Goal: Task Accomplishment & Management: Manage account settings

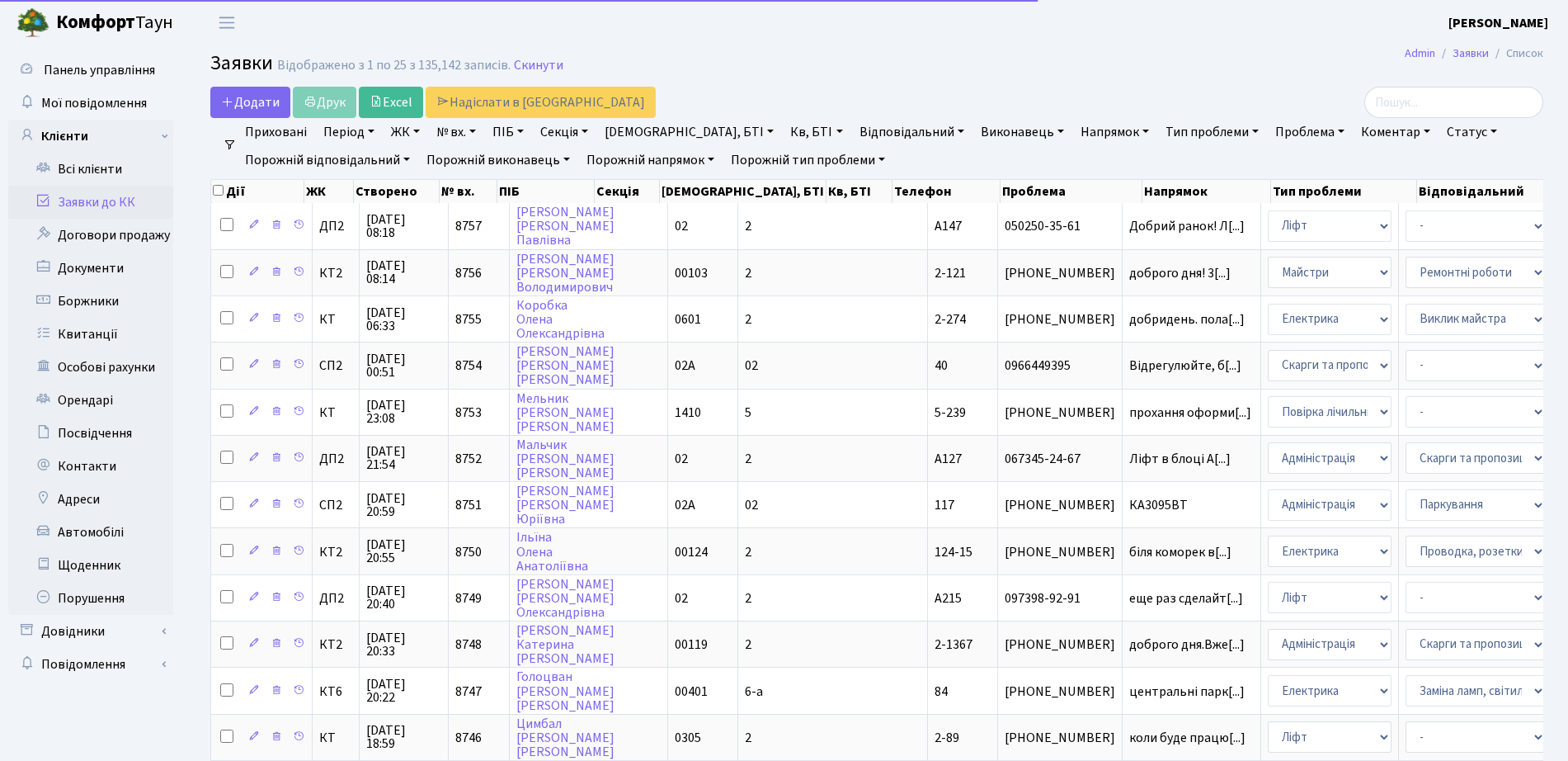
select select "25"
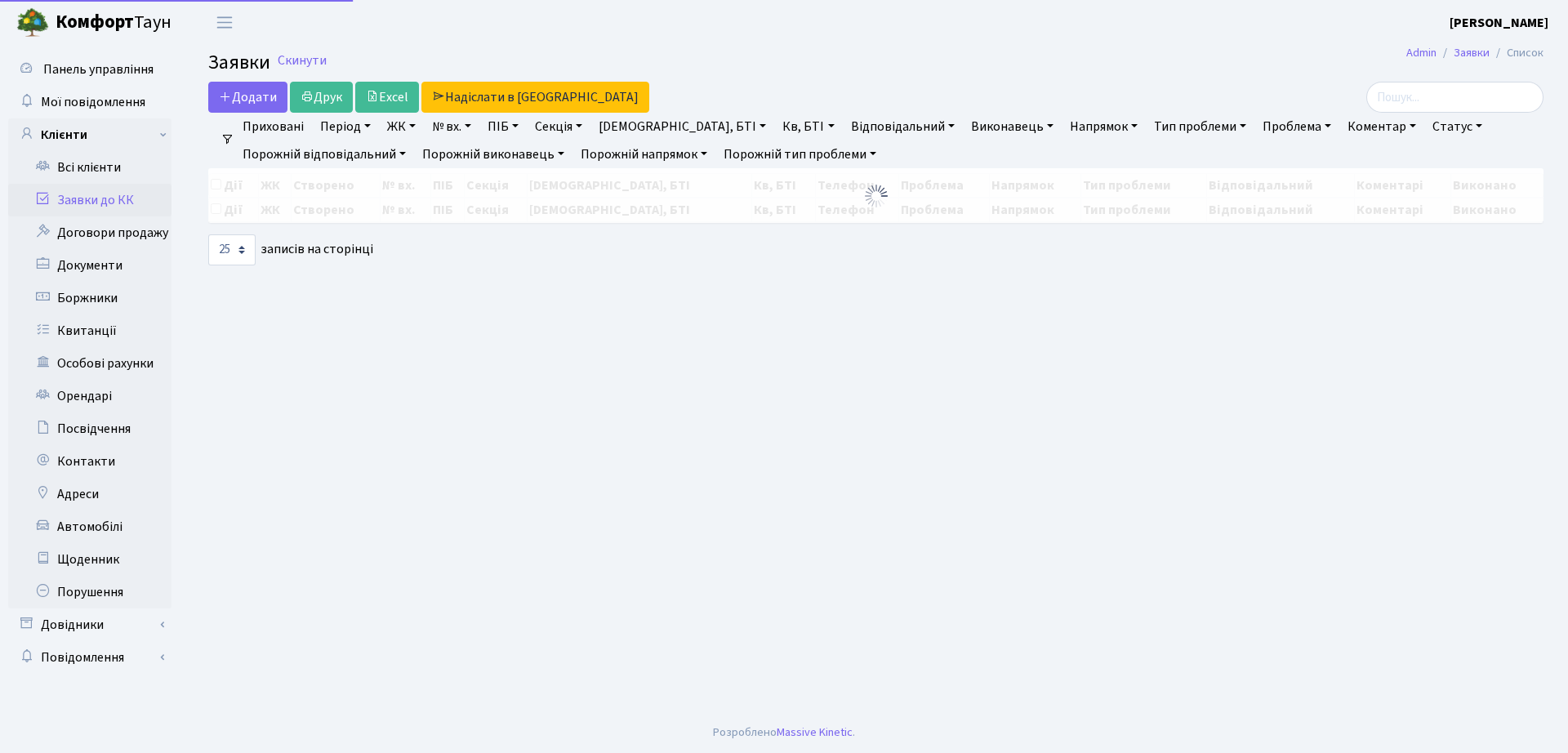
select select "25"
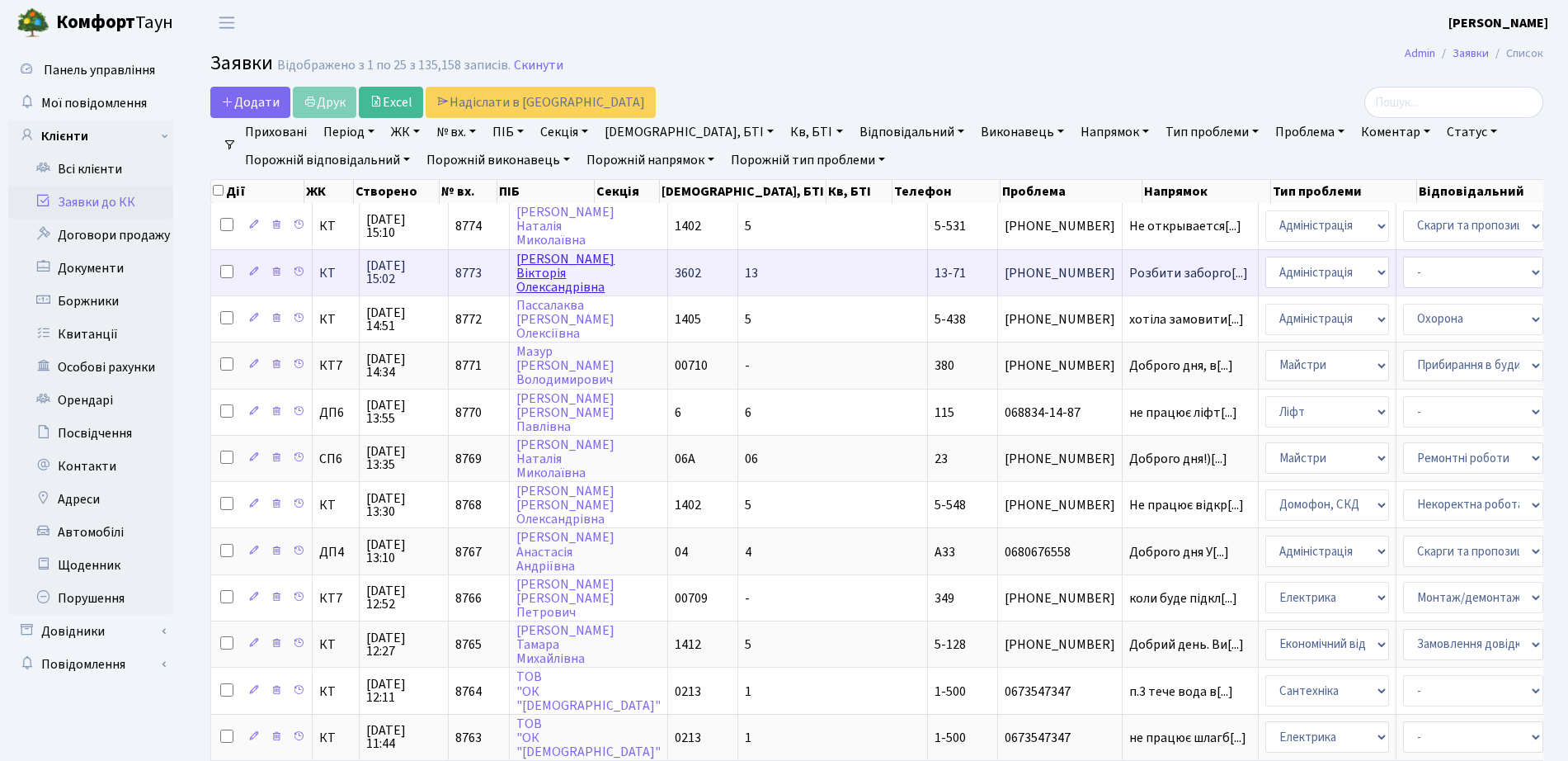
click at [557, 278] on link "[PERSON_NAME]" at bounding box center [565, 272] width 98 height 46
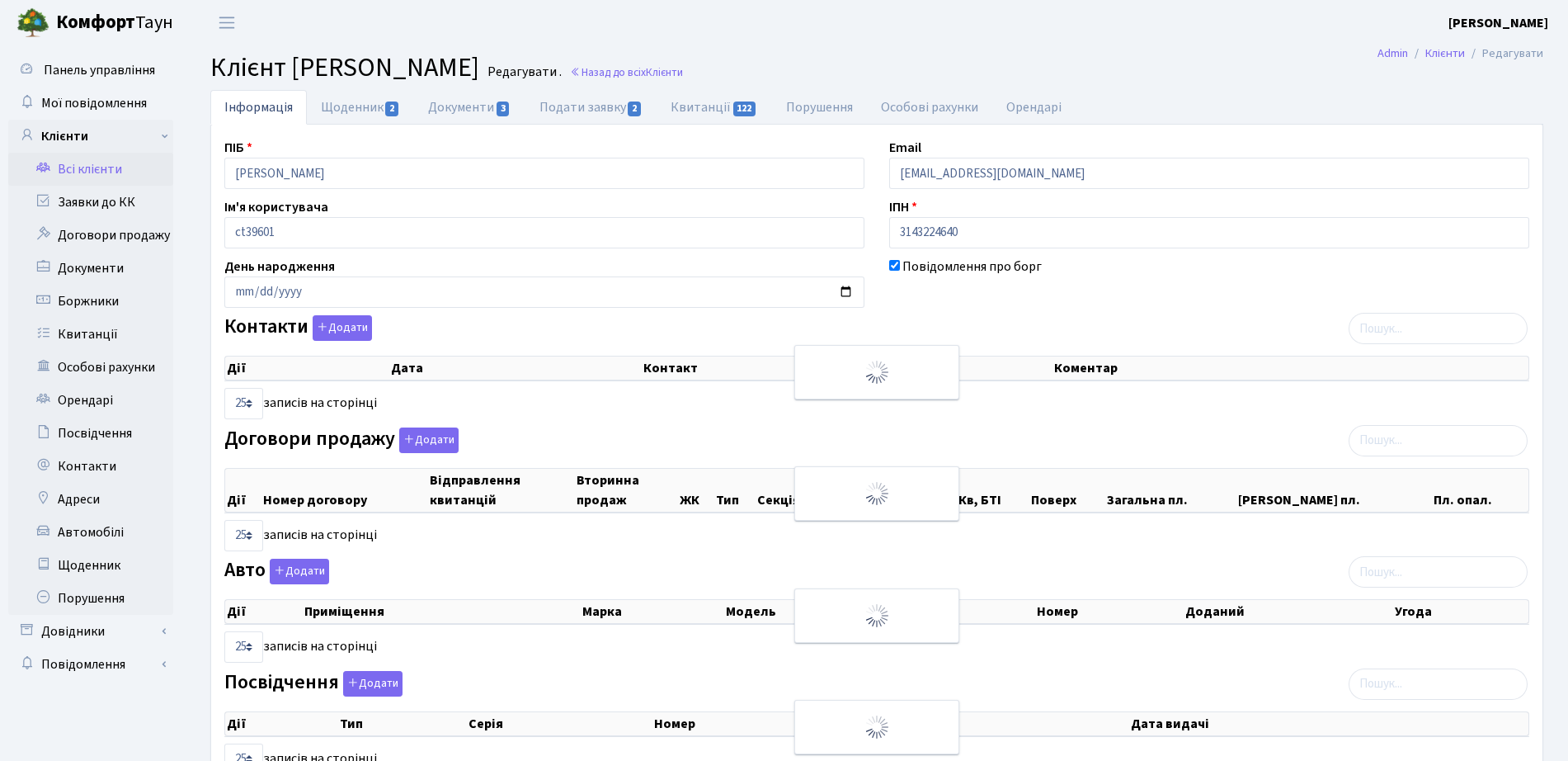
select select "25"
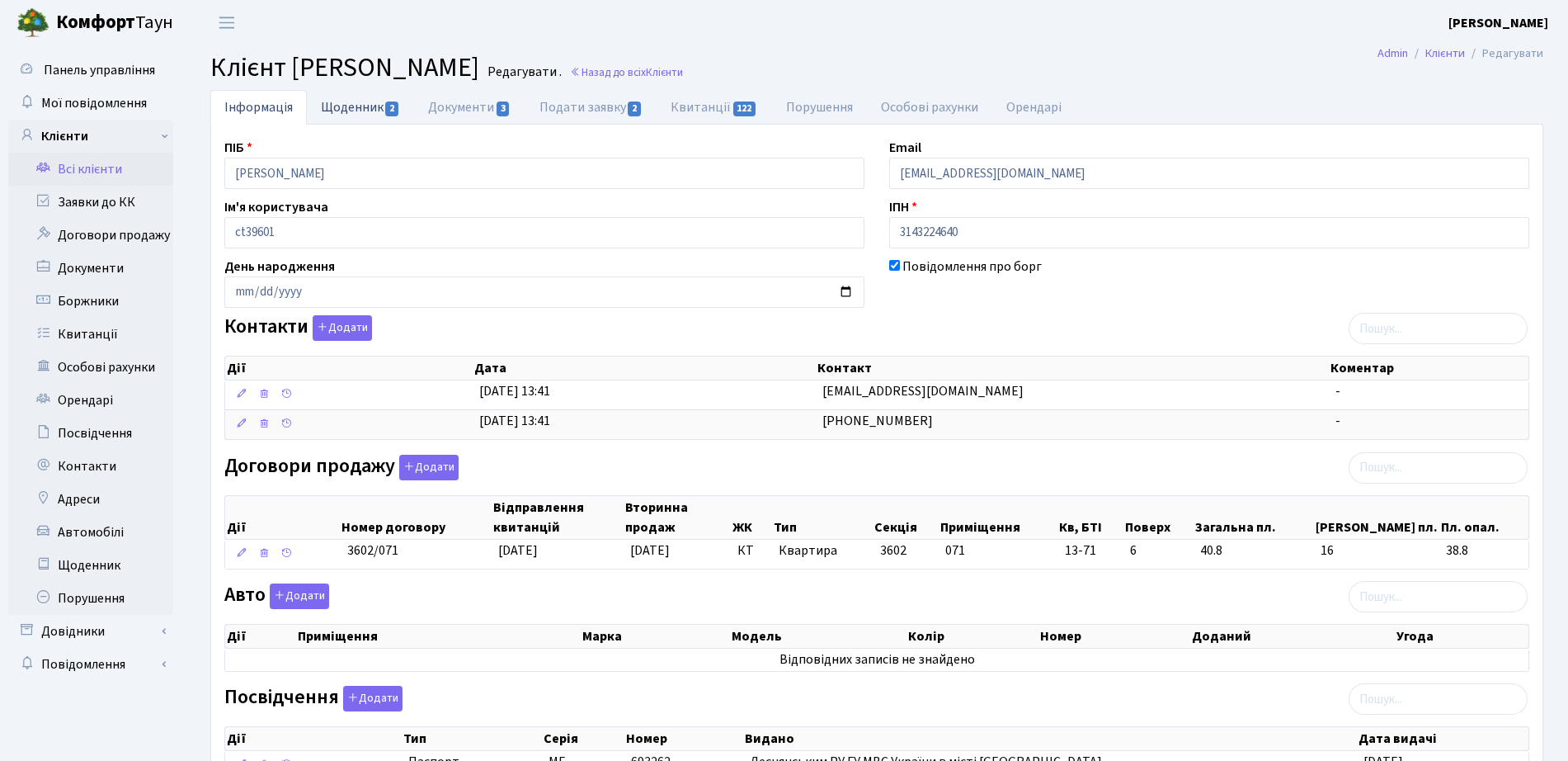
click at [334, 107] on link "Щоденник 2" at bounding box center [360, 107] width 107 height 34
select select "25"
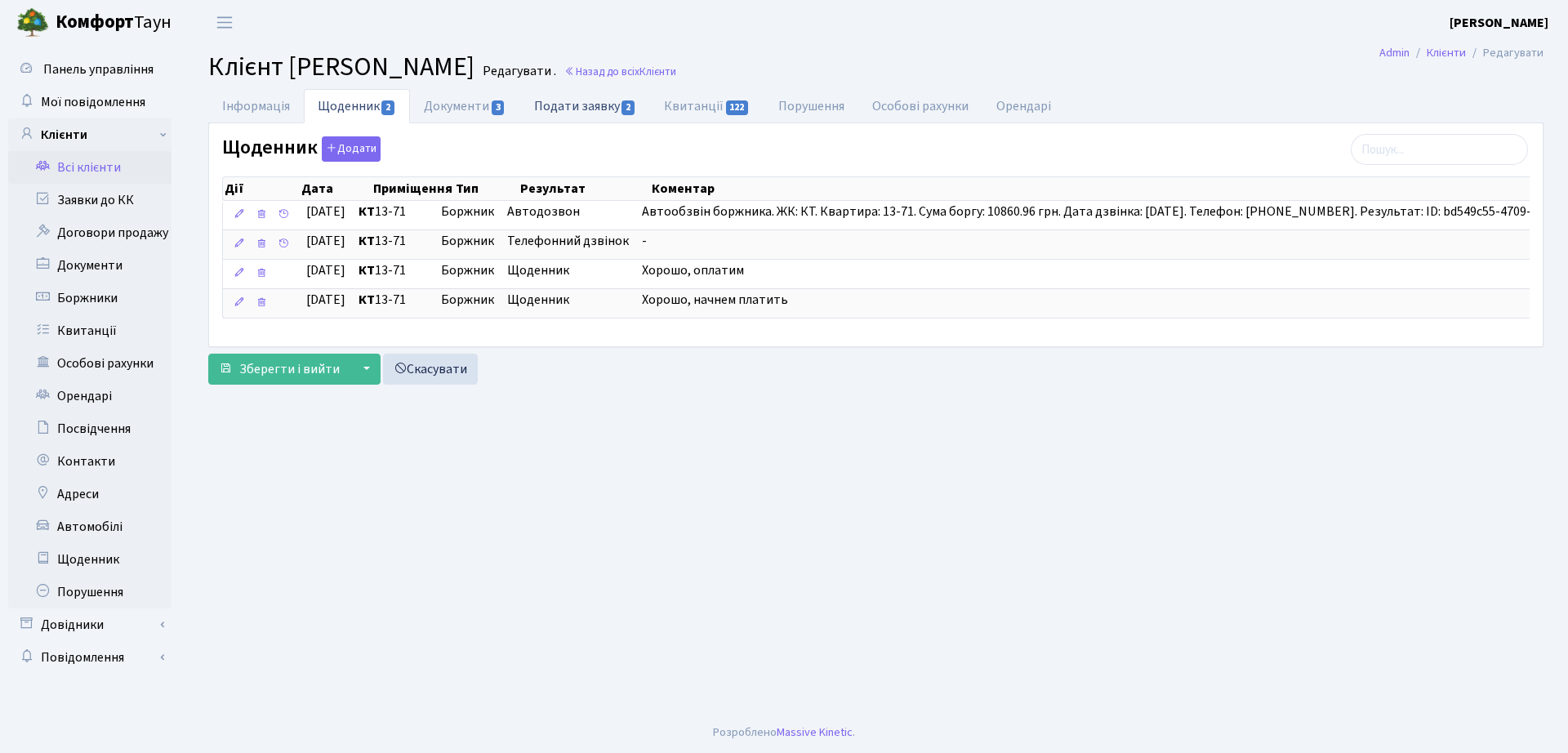
click at [587, 106] on link "Подати заявку 2" at bounding box center [584, 105] width 130 height 33
select select "25"
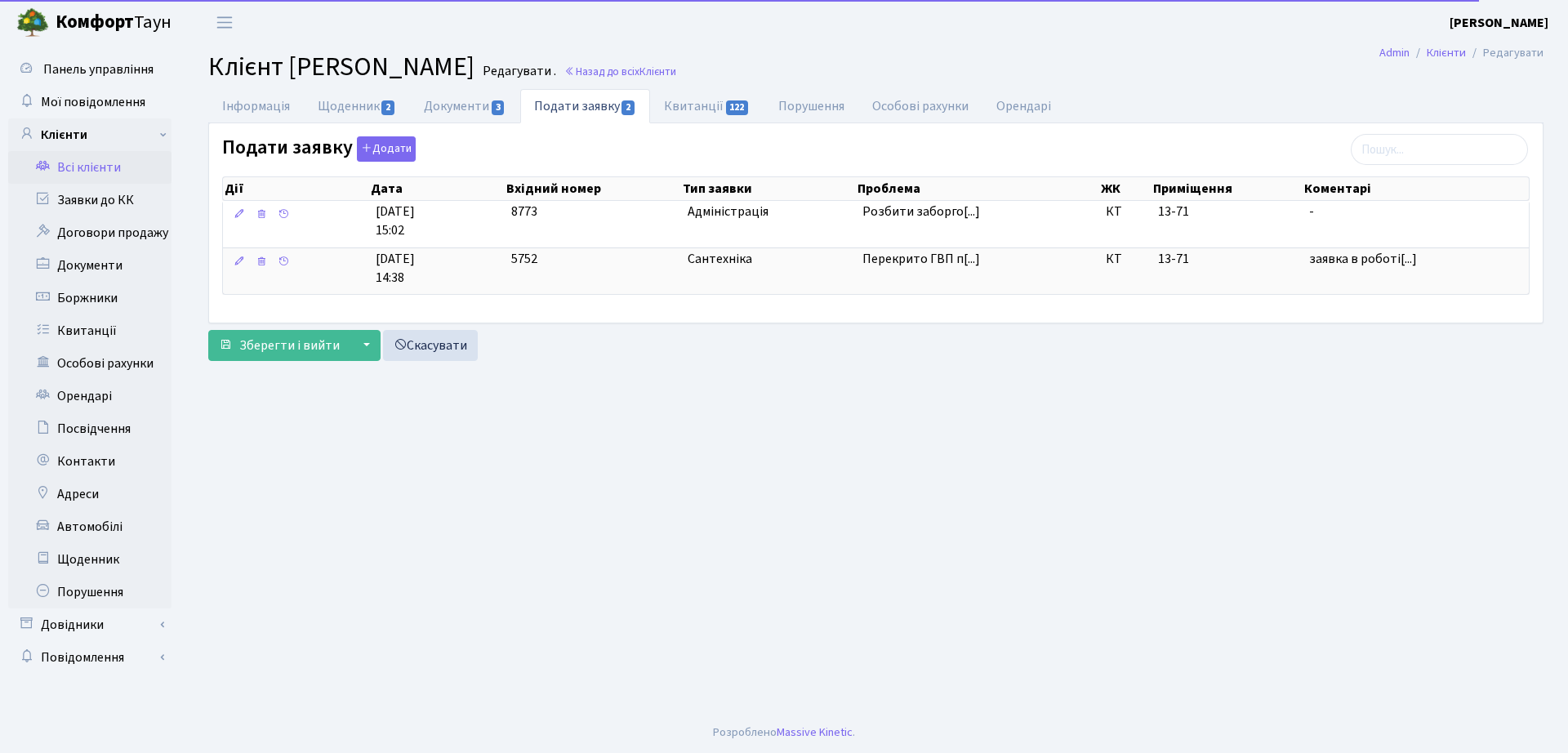
click at [847, 81] on h2 "Клієнт Неклюдова Вікторія Олександрівна Редагувати . Назад до всіх Клієнти" at bounding box center [876, 67] width 1335 height 31
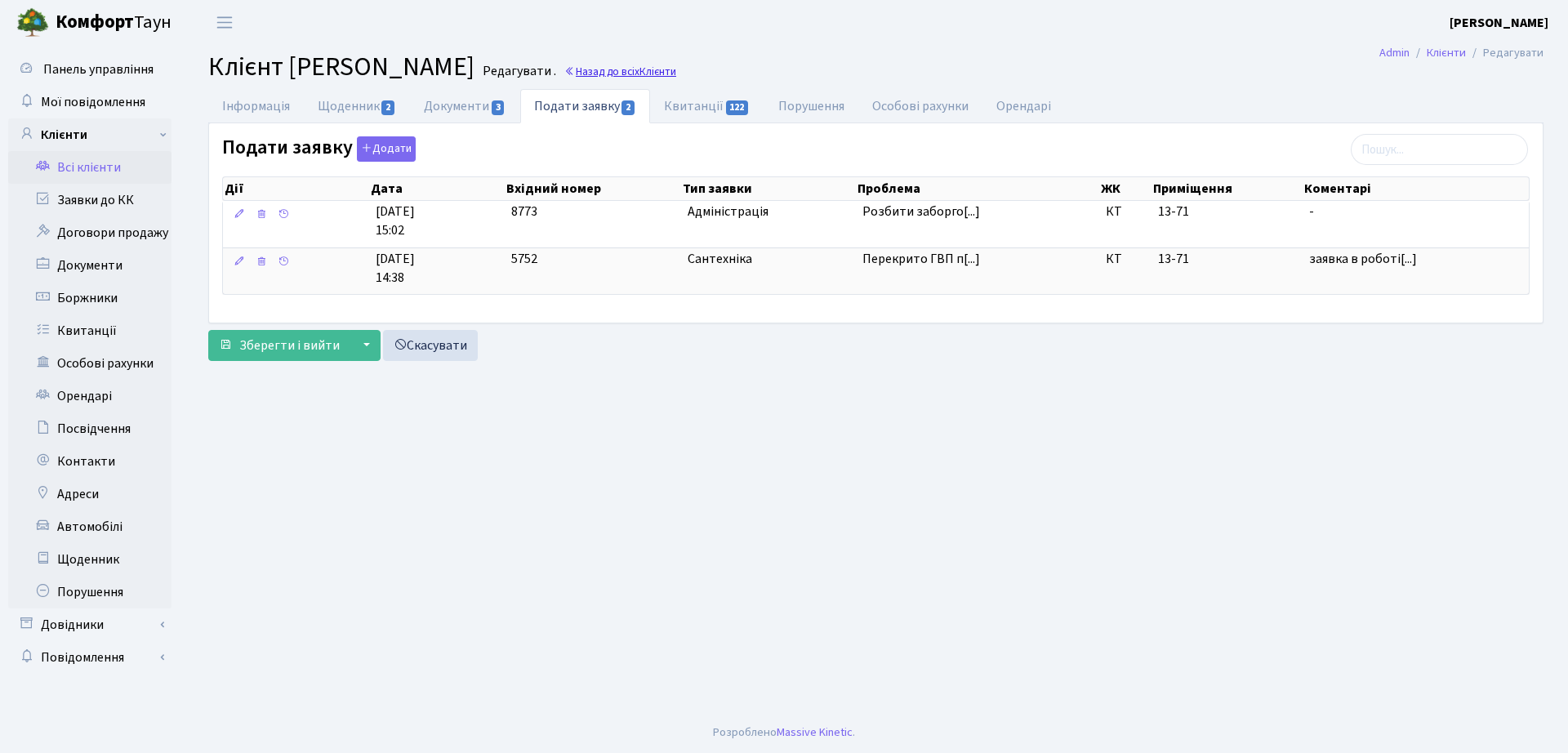
click at [676, 76] on link "Назад до всіх Клієнти" at bounding box center [620, 71] width 112 height 15
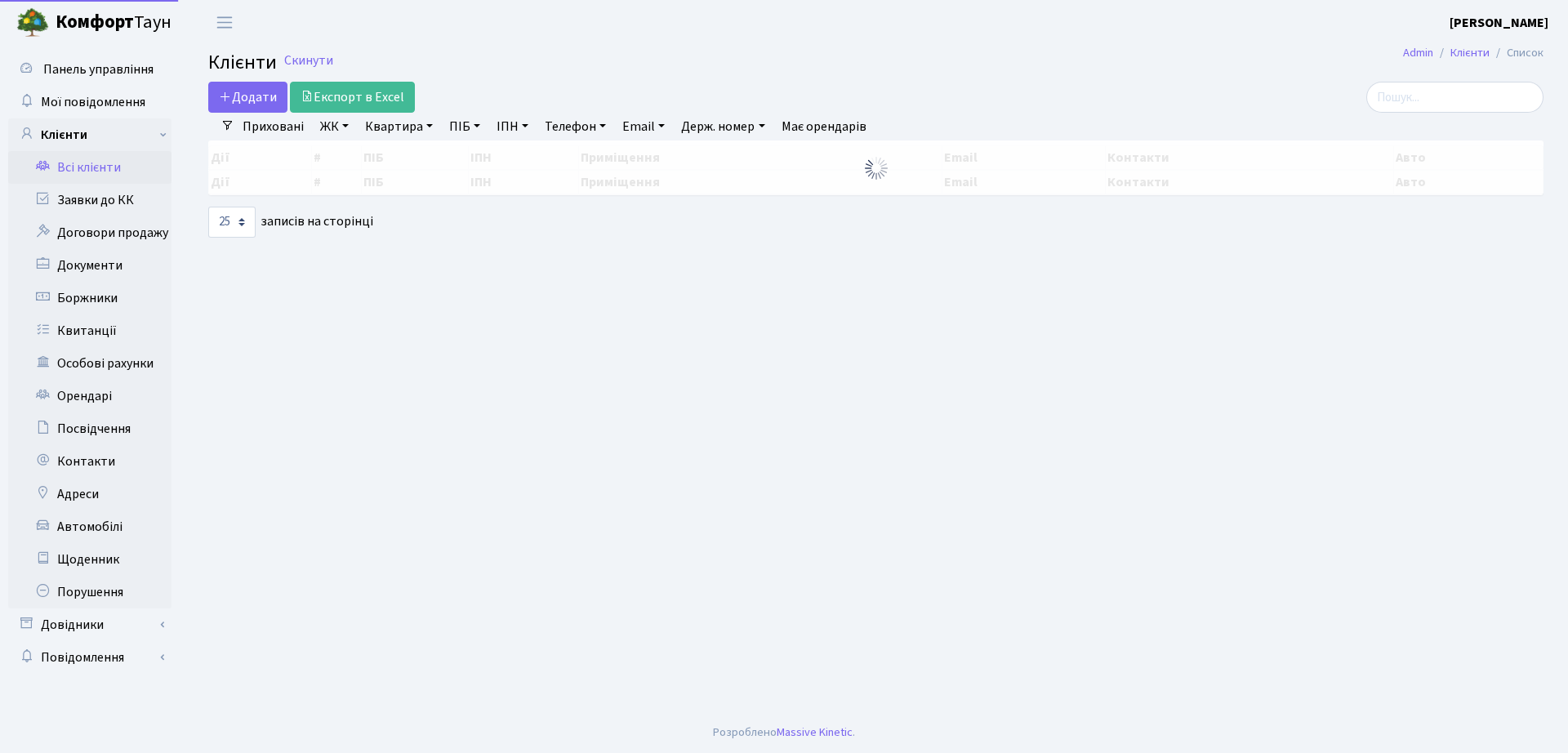
select select "25"
